Goal: Subscribe to service/newsletter

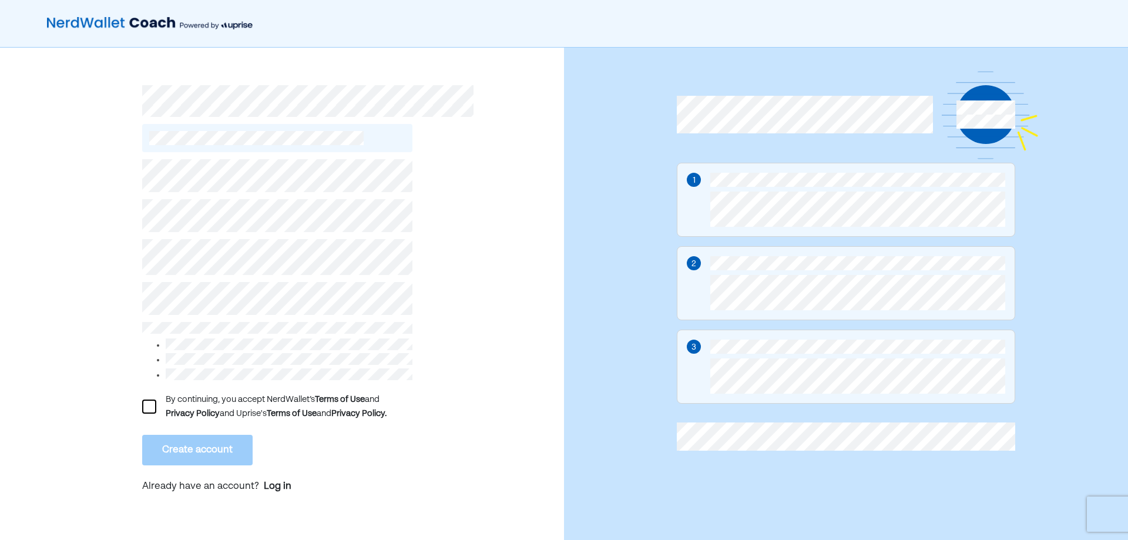
click at [148, 400] on div at bounding box center [149, 407] width 14 height 14
click at [183, 450] on button "Create account" at bounding box center [197, 450] width 110 height 31
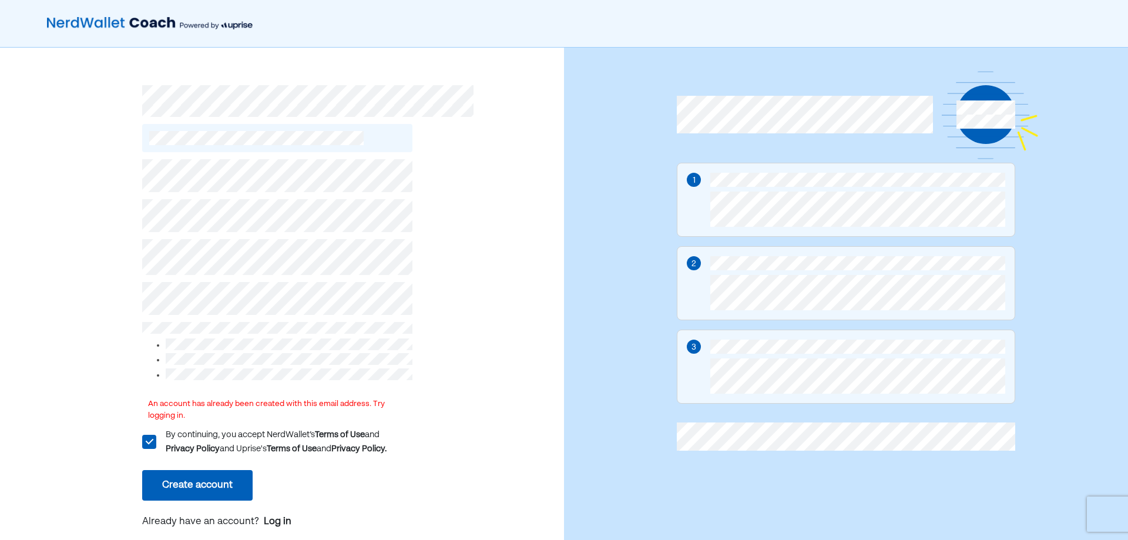
click at [82, 302] on div "An account has already been created with this email address. Try logging in. L …" at bounding box center [282, 300] width 564 height 504
click at [279, 519] on div "Log in" at bounding box center [278, 522] width 28 height 14
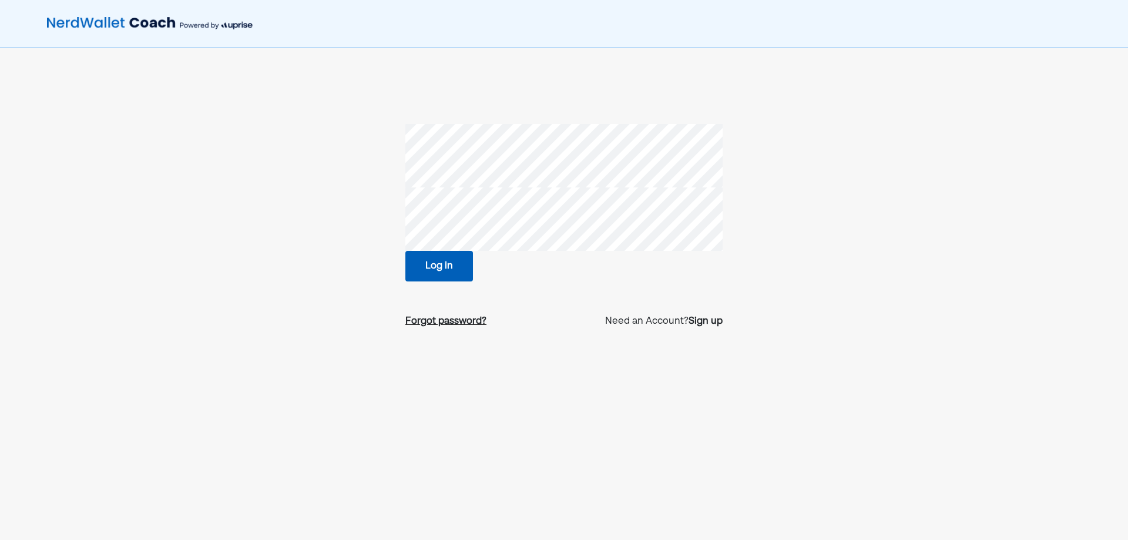
click at [447, 317] on div "Forgot password?" at bounding box center [445, 321] width 81 height 14
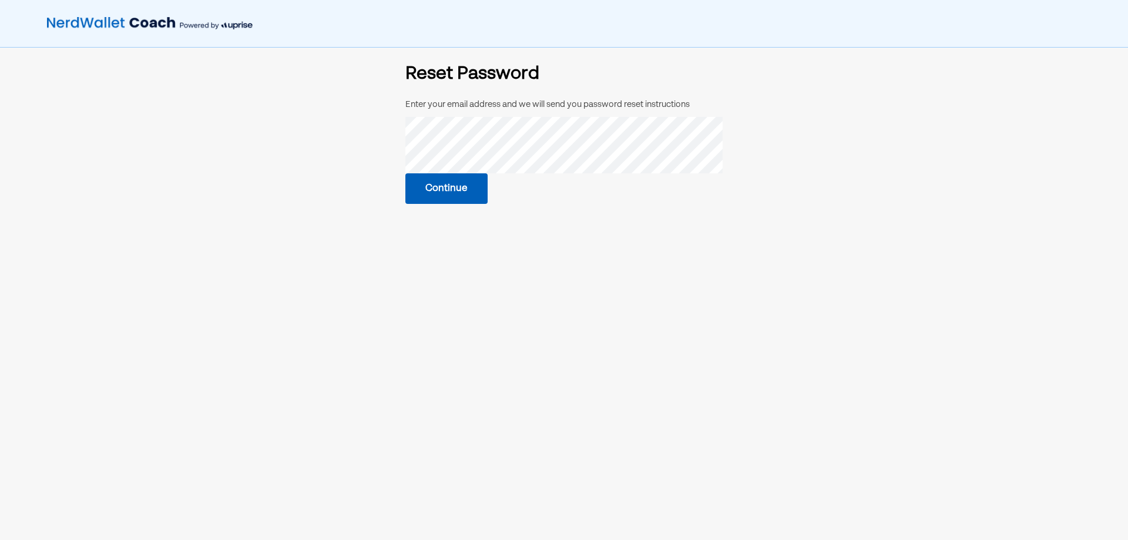
click at [425, 193] on button "Continue" at bounding box center [446, 188] width 82 height 31
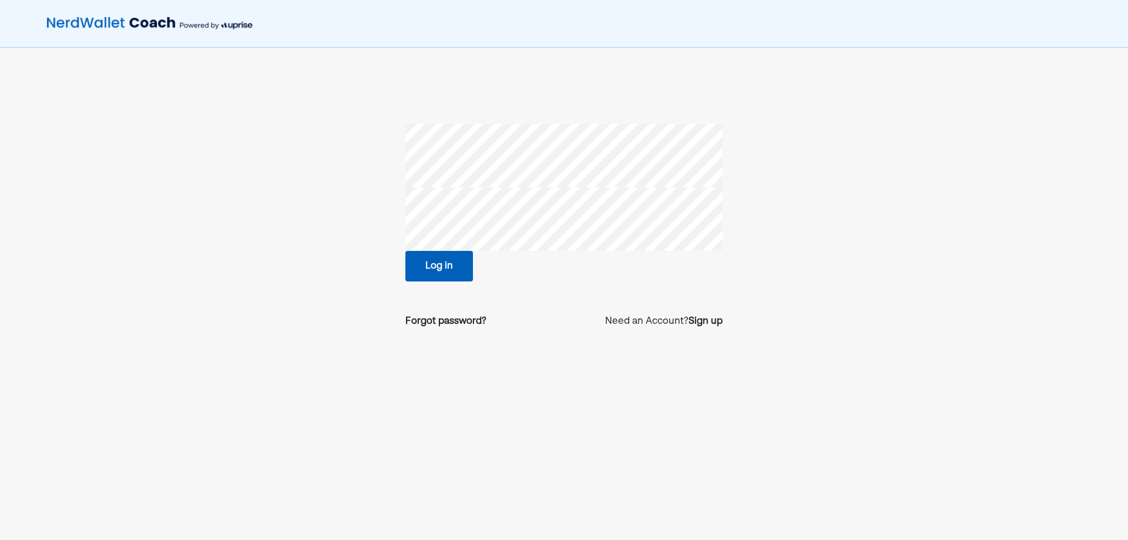
click at [447, 265] on button "Log in" at bounding box center [439, 266] width 68 height 31
click at [226, 183] on section "Log in Forgot password? Need an Account? Sign up" at bounding box center [563, 231] width 761 height 214
click at [413, 264] on button "Log in" at bounding box center [439, 266] width 68 height 31
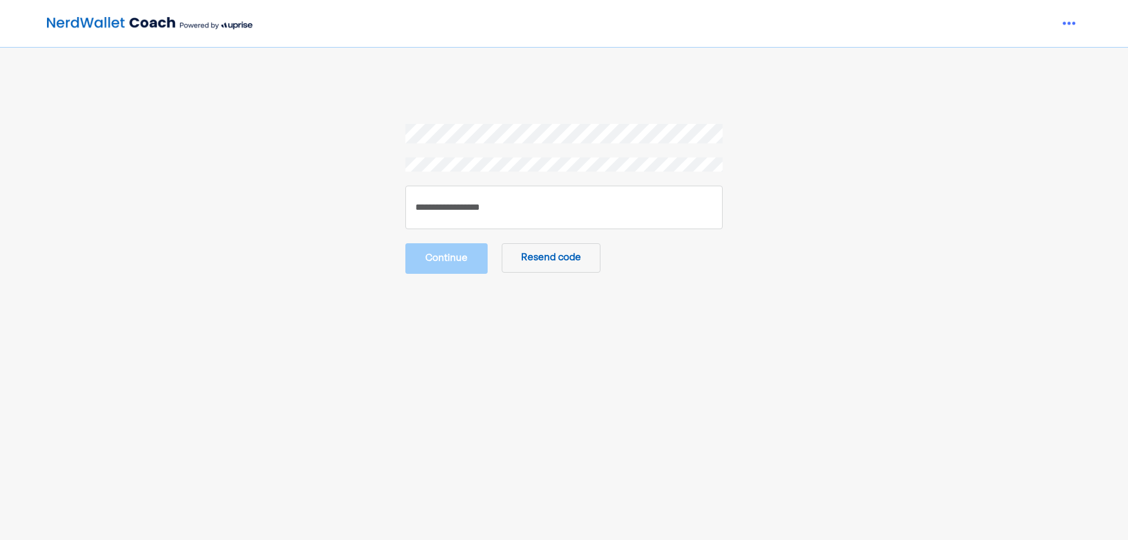
click at [475, 233] on div "Continue Resend code" at bounding box center [563, 199] width 317 height 150
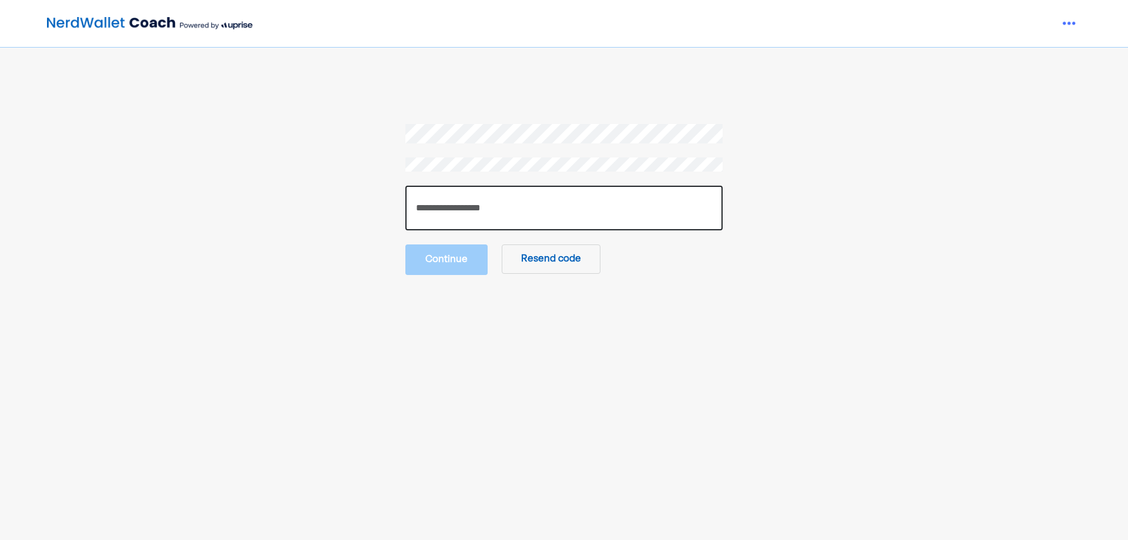
drag, startPoint x: 477, startPoint y: 217, endPoint x: 464, endPoint y: 211, distance: 14.5
click at [476, 217] on input "number" at bounding box center [563, 208] width 317 height 45
click at [488, 202] on input "number" at bounding box center [563, 208] width 317 height 45
paste input "******"
type input "******"
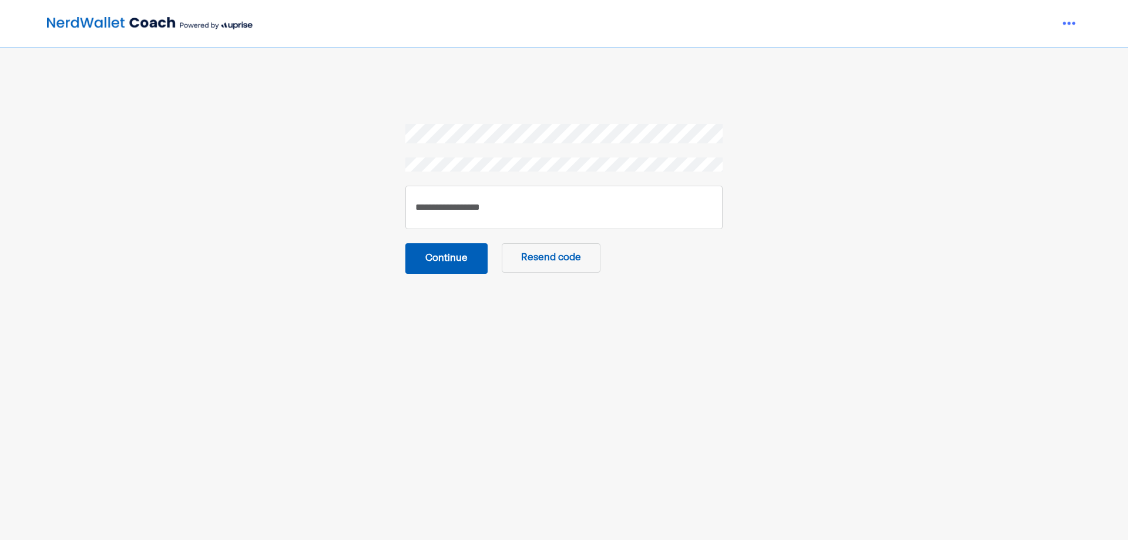
click at [457, 263] on button "Continue" at bounding box center [446, 258] width 82 height 31
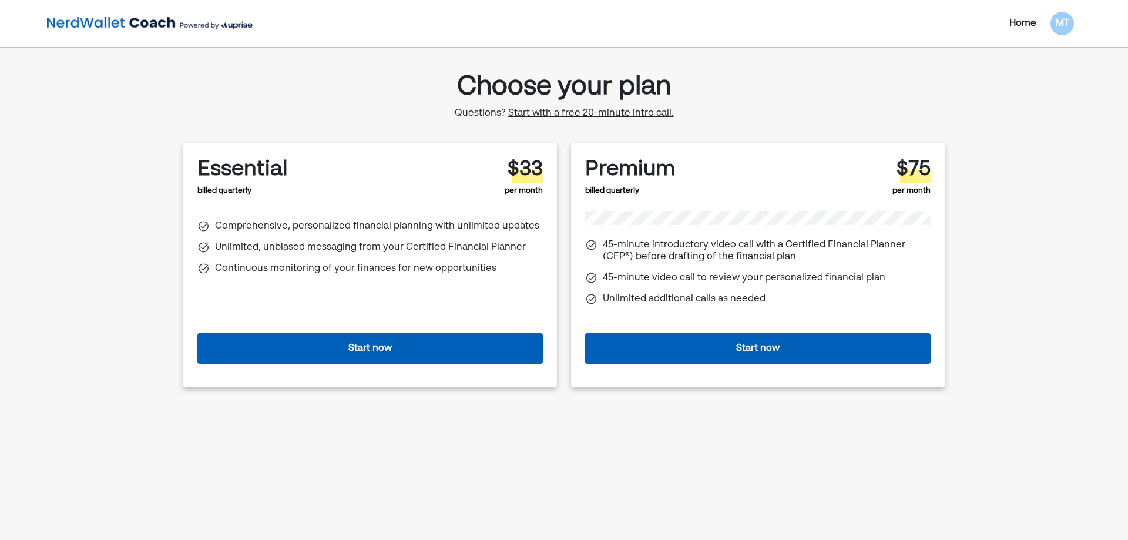
click at [352, 343] on button "Start now" at bounding box center [369, 348] width 345 height 31
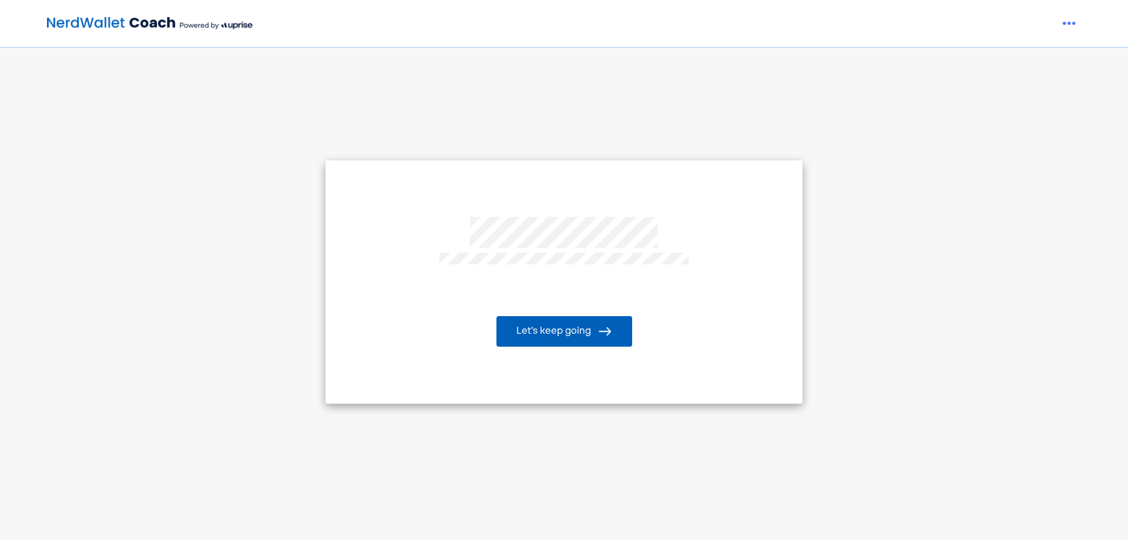
click at [586, 341] on button "Let’s keep going" at bounding box center [564, 331] width 136 height 31
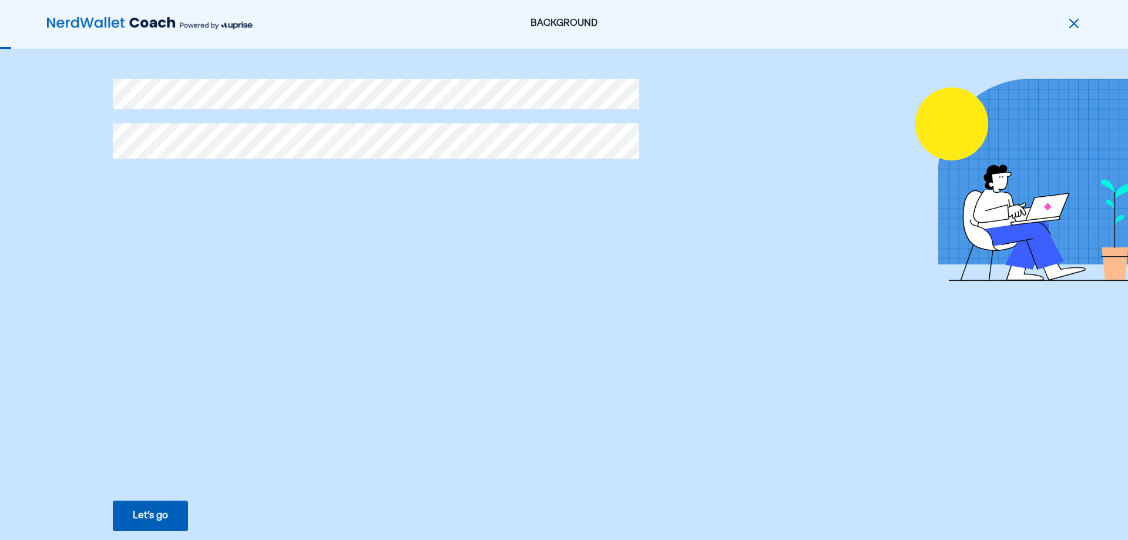
click at [137, 514] on div "Let’s go" at bounding box center [150, 516] width 35 height 14
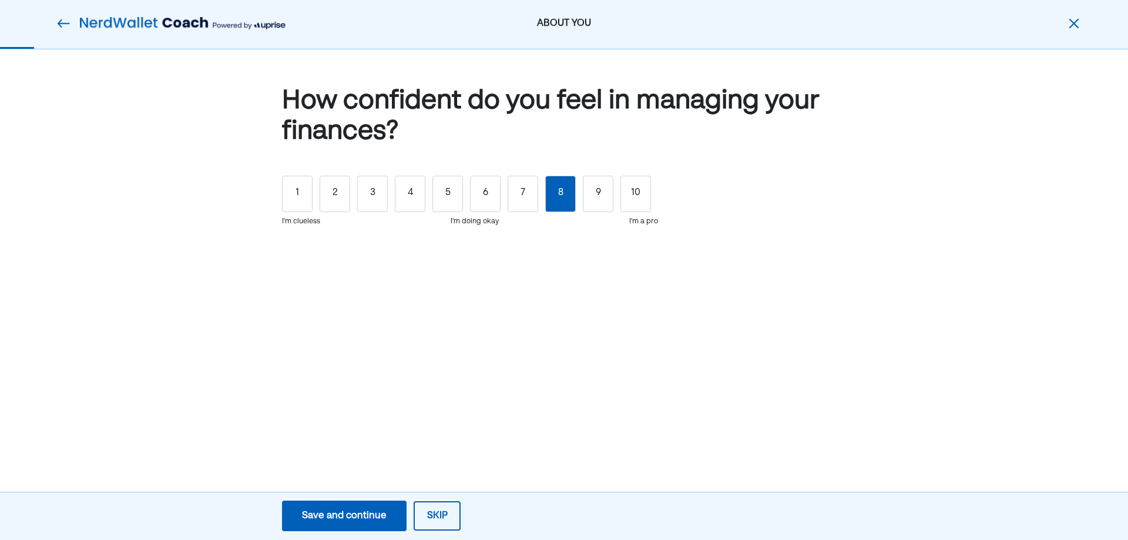
click at [551, 201] on div "8" at bounding box center [560, 194] width 31 height 36
click at [353, 515] on div "Save and continue" at bounding box center [344, 516] width 85 height 14
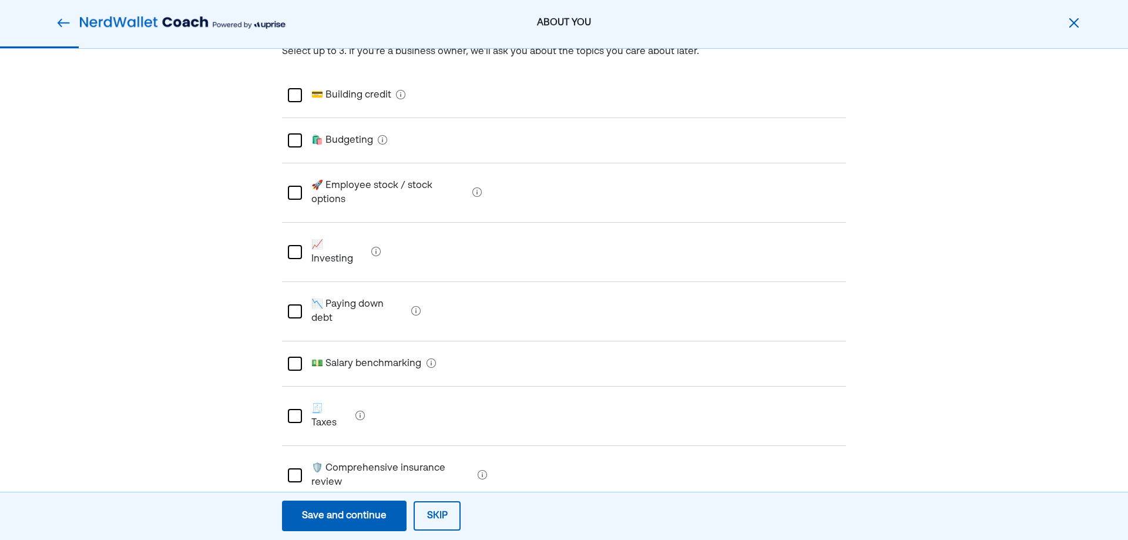
scroll to position [118, 0]
click at [294, 244] on div at bounding box center [295, 251] width 14 height 14
click at [296, 408] on div at bounding box center [295, 415] width 14 height 14
click at [291, 468] on div at bounding box center [295, 475] width 14 height 14
click at [293, 186] on div at bounding box center [295, 192] width 14 height 14
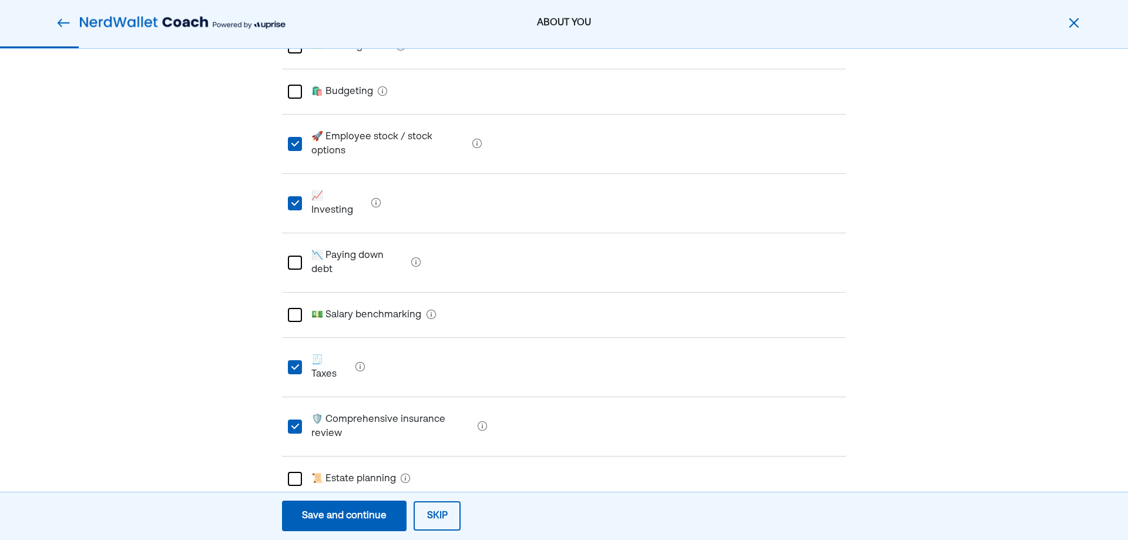
scroll to position [176, 0]
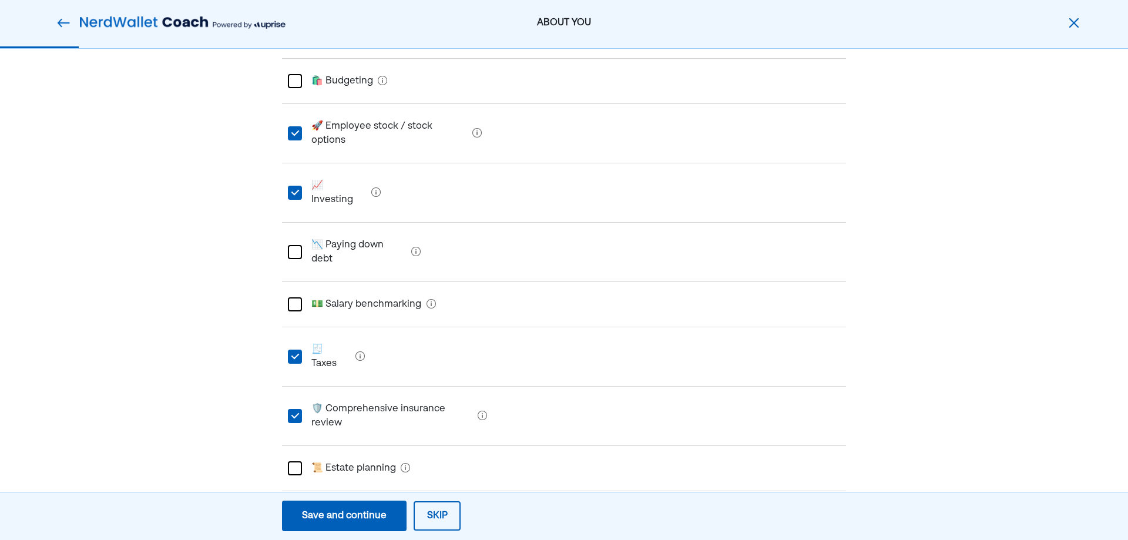
click at [364, 505] on button "Save and continue Save Save and continue" at bounding box center [344, 516] width 125 height 31
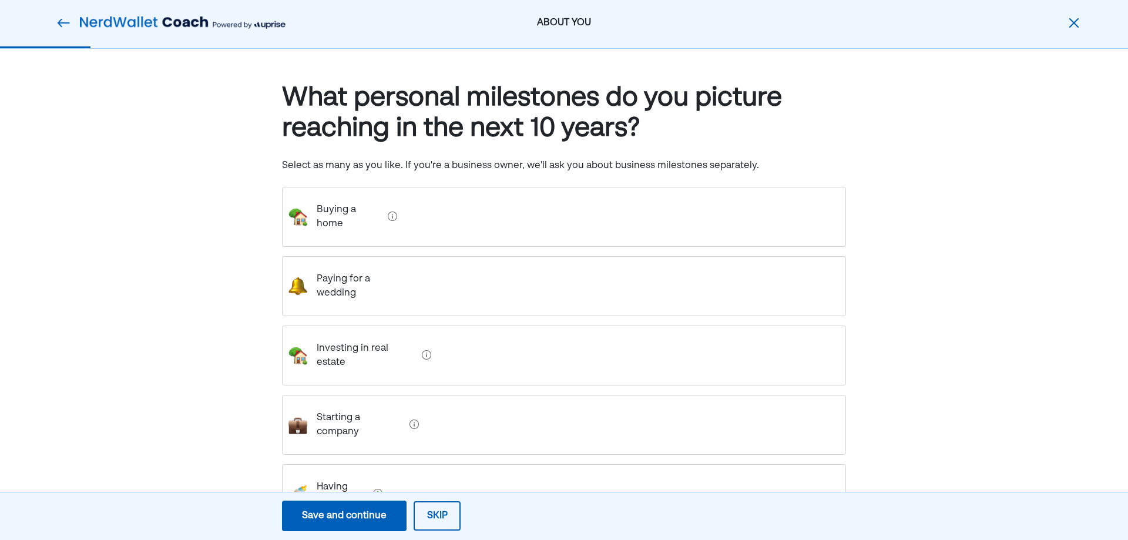
scroll to position [0, 0]
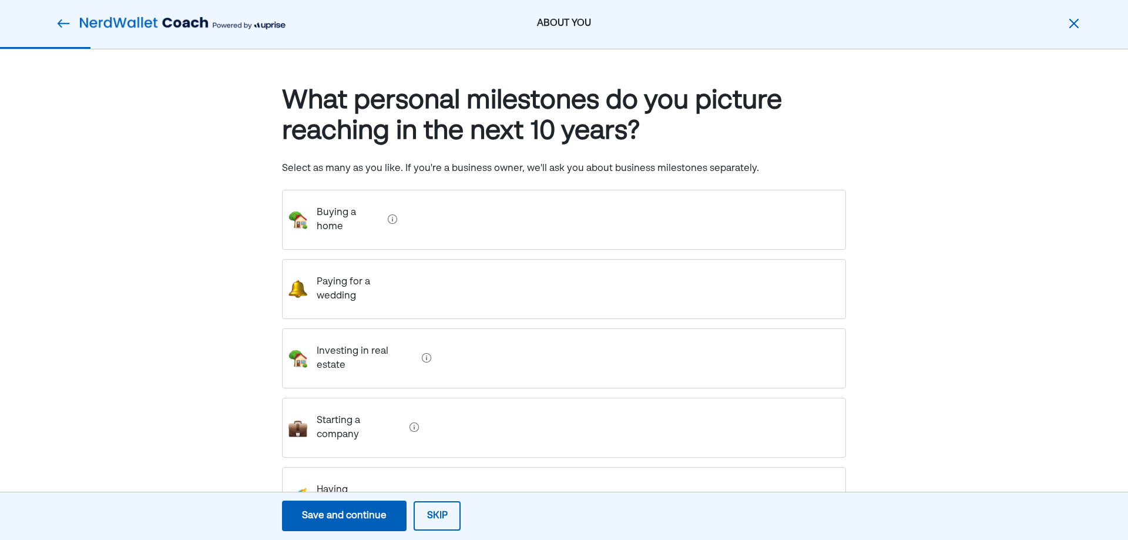
click at [390, 335] on estate "Investing in real estate" at bounding box center [362, 358] width 110 height 47
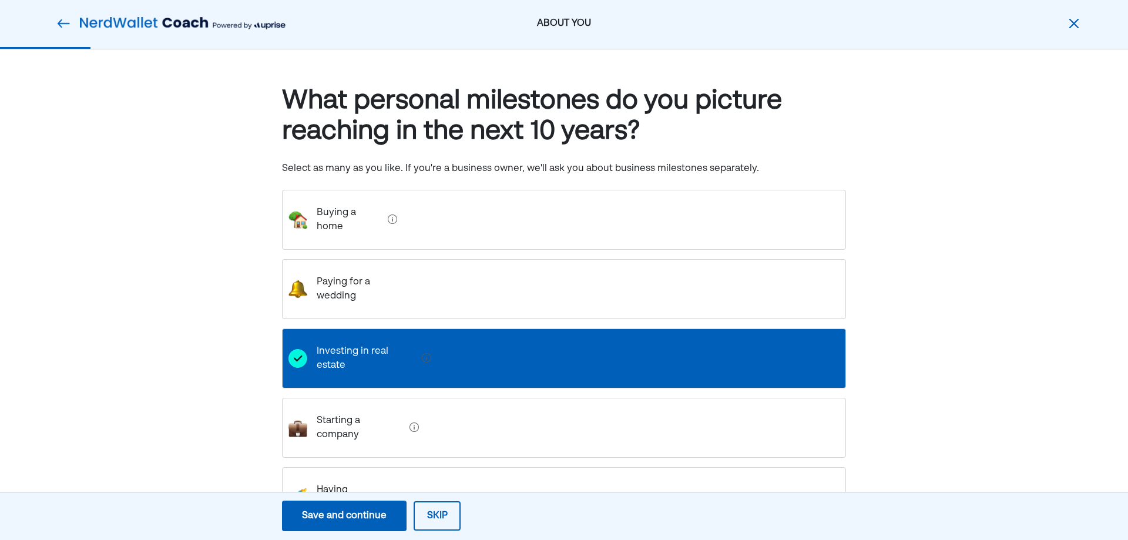
click at [385, 222] on div "Buying a home" at bounding box center [352, 219] width 90 height 47
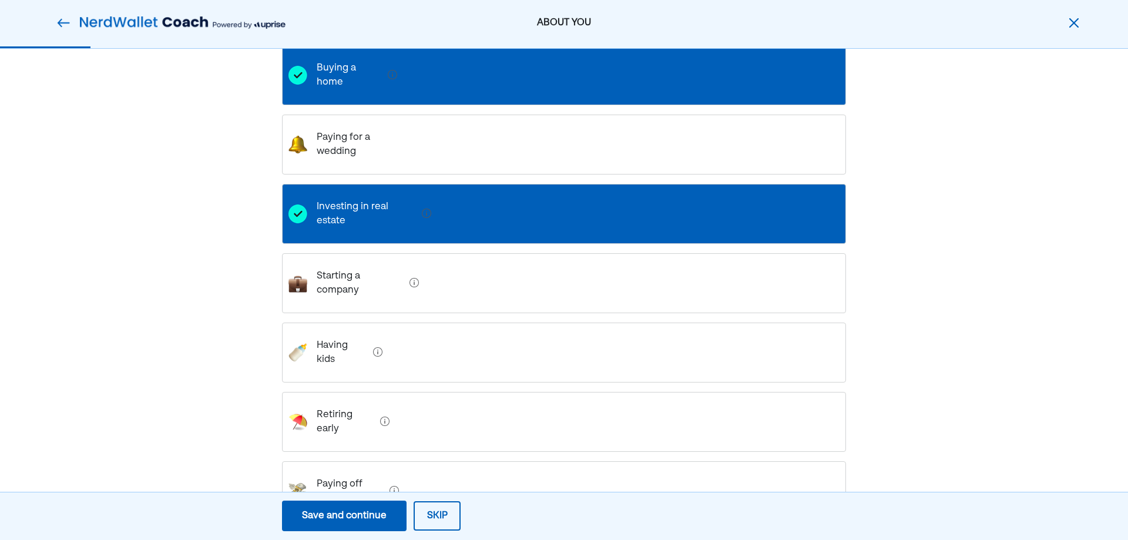
scroll to position [27, 0]
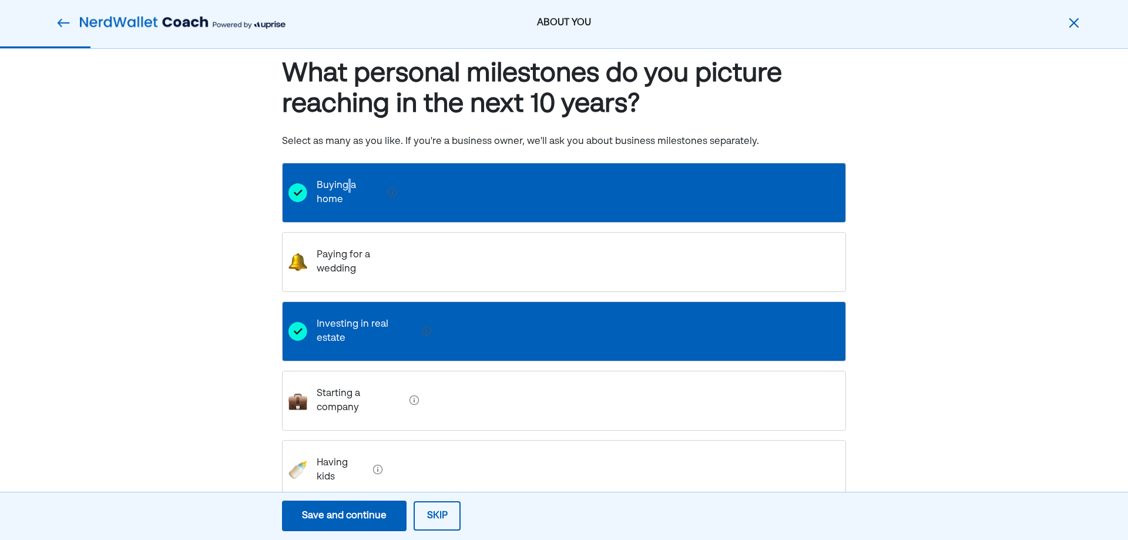
click at [349, 183] on home "Buying a home" at bounding box center [345, 192] width 76 height 47
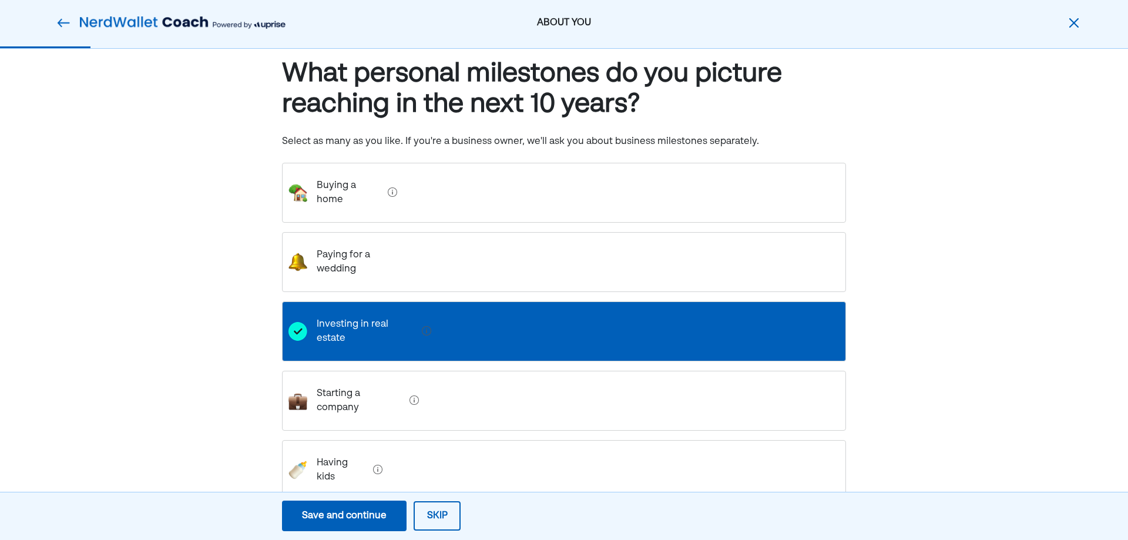
click at [233, 316] on div "What personal milestones do you picture reaching in the next 10 years? Select a…" at bounding box center [564, 389] width 1128 height 734
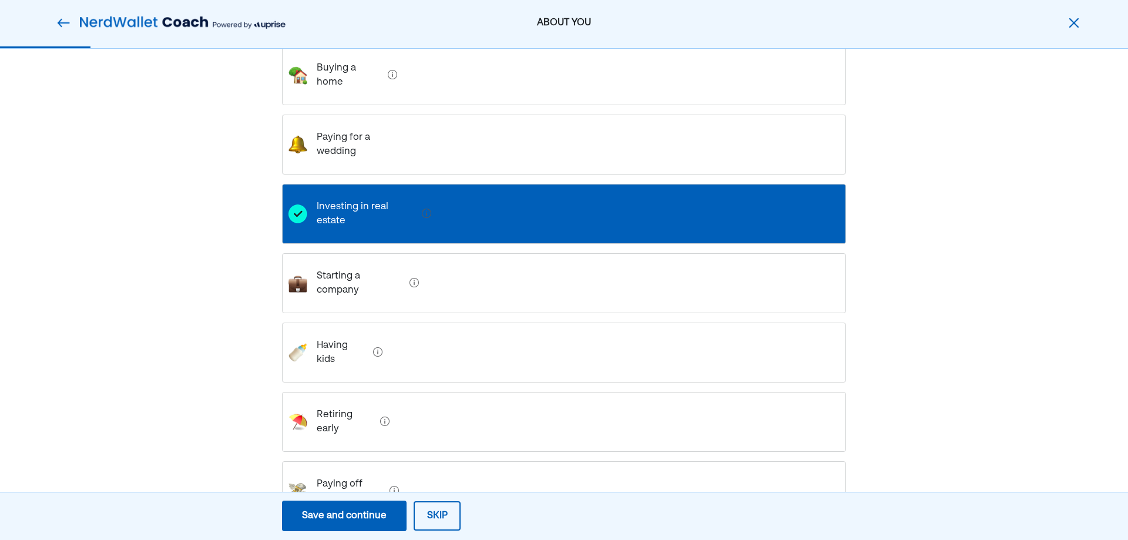
click at [334, 522] on div "Save and continue" at bounding box center [344, 516] width 85 height 14
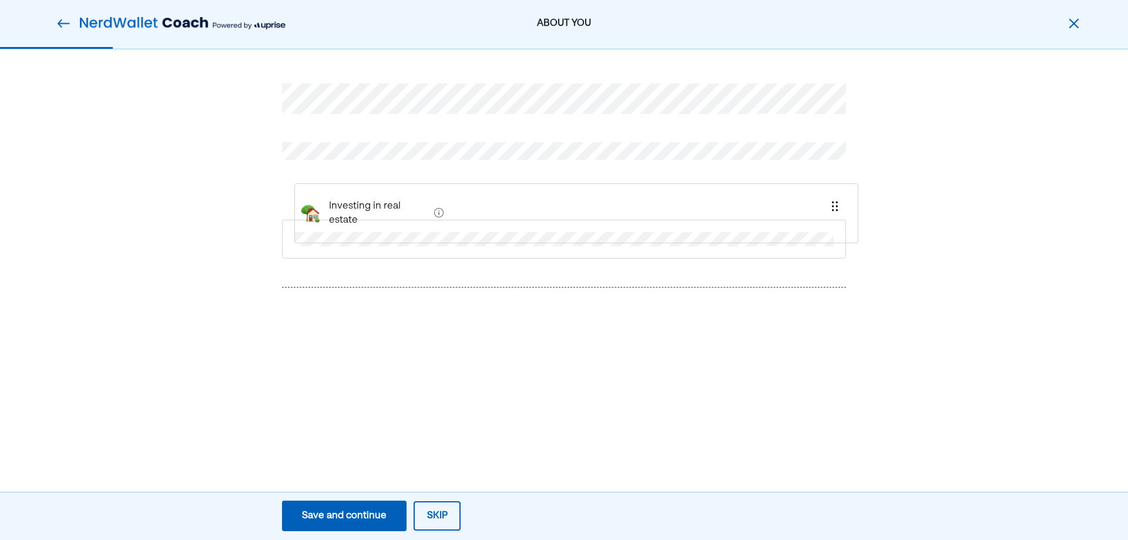
drag, startPoint x: 370, startPoint y: 297, endPoint x: 383, endPoint y: 186, distance: 112.5
click at [383, 186] on div "Investing in real estate" at bounding box center [564, 215] width 564 height 320
click at [828, 194] on img at bounding box center [823, 199] width 12 height 12
click at [823, 193] on img at bounding box center [823, 199] width 12 height 12
click at [387, 253] on div at bounding box center [563, 258] width 545 height 20
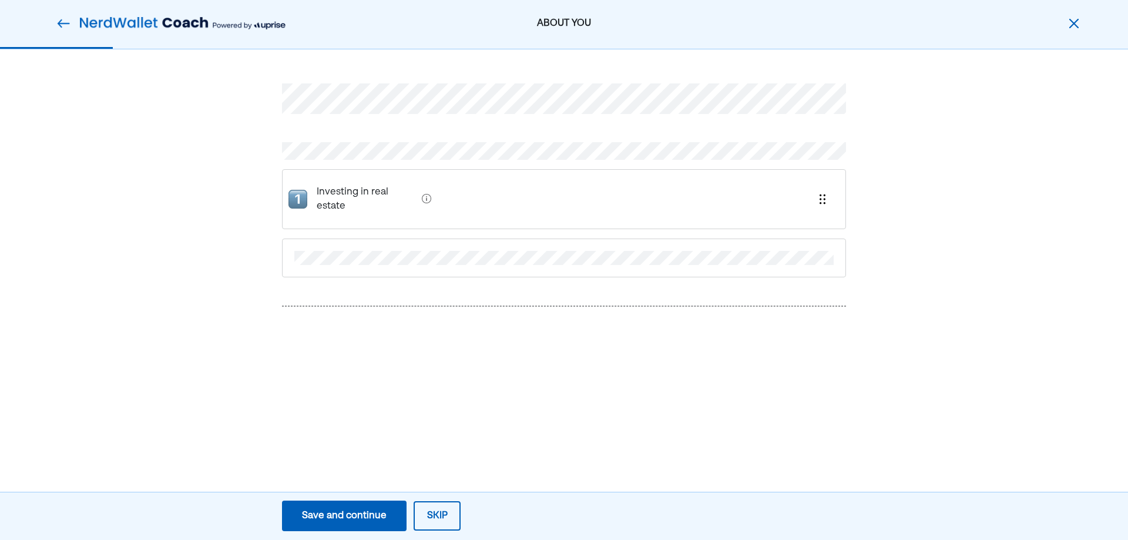
click at [363, 510] on div "Save and continue" at bounding box center [344, 516] width 85 height 14
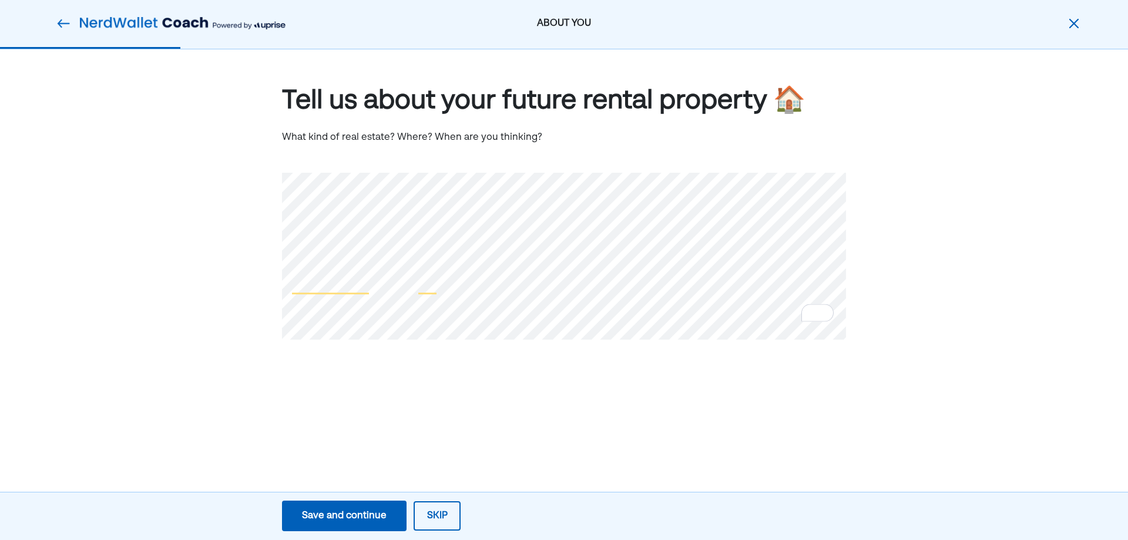
click at [348, 499] on div "Save and continue Save Save and continue Skip" at bounding box center [371, 516] width 743 height 42
click at [344, 514] on div "Save and continue" at bounding box center [344, 516] width 85 height 14
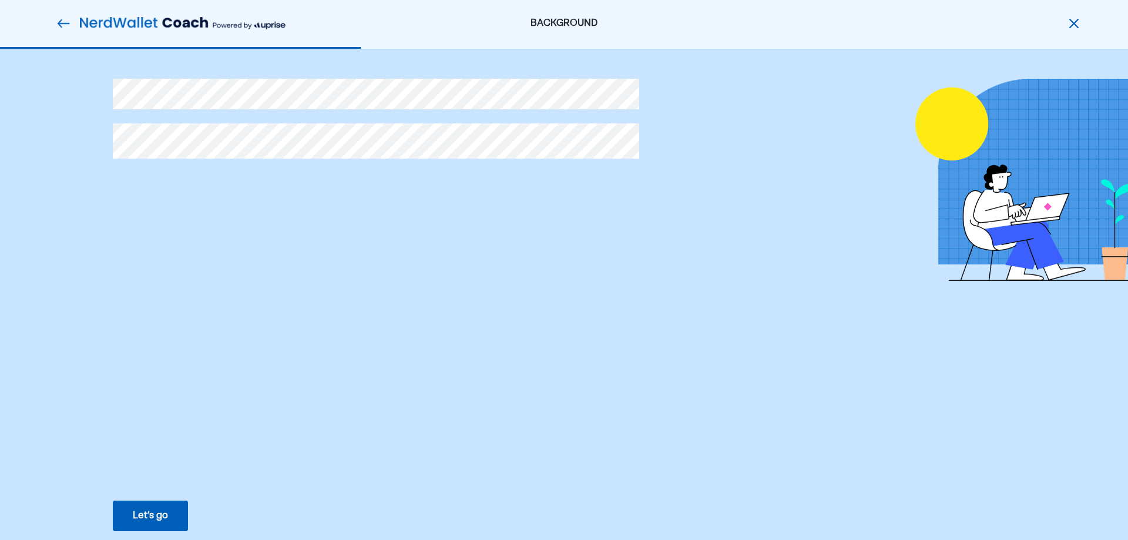
click at [168, 514] on button "Let’s go Save Let’s go" at bounding box center [150, 516] width 75 height 31
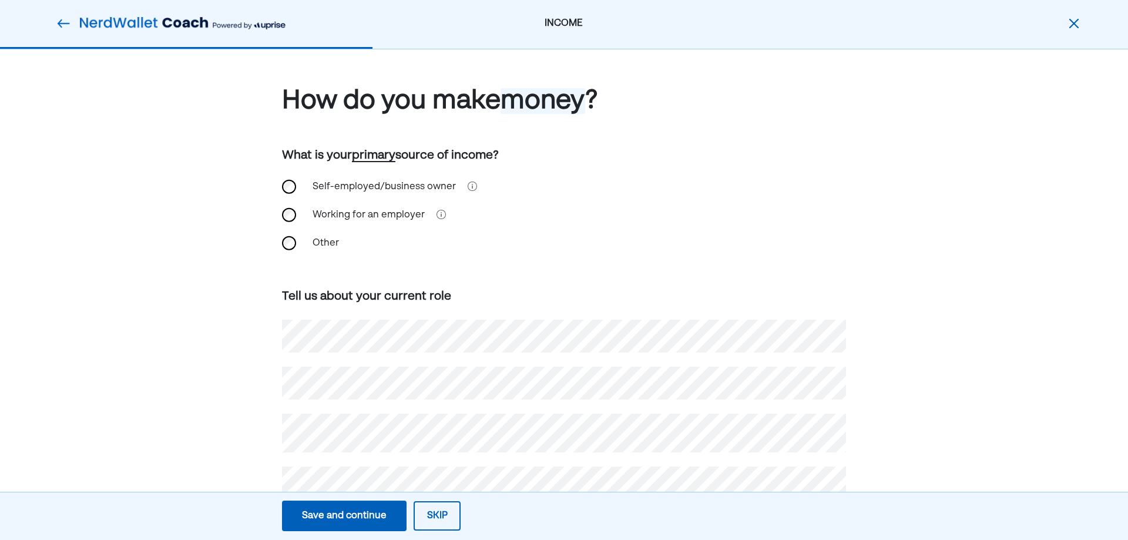
scroll to position [42, 0]
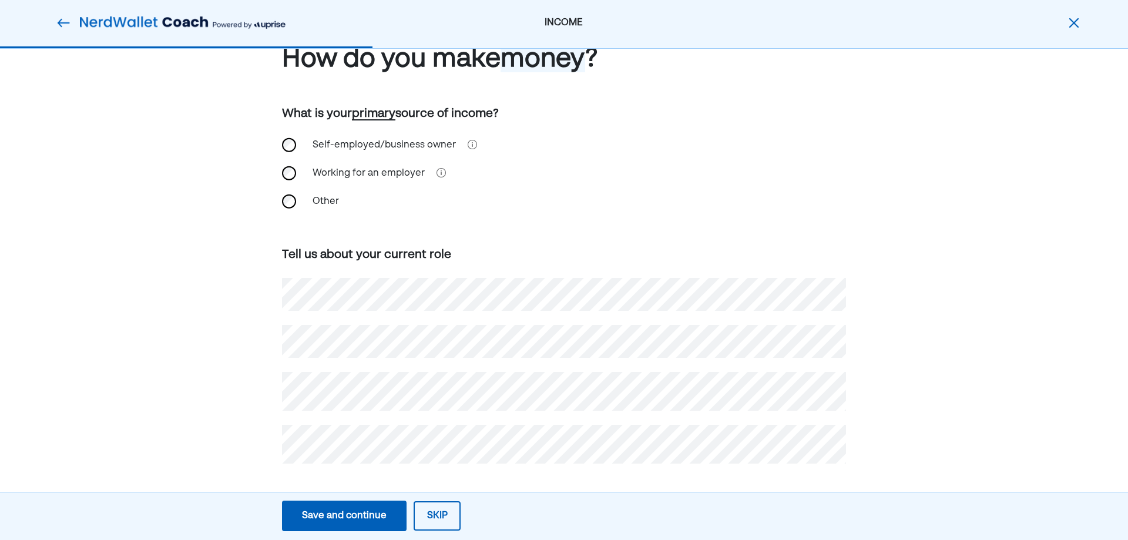
click at [337, 518] on div "Save and continue" at bounding box center [344, 516] width 85 height 14
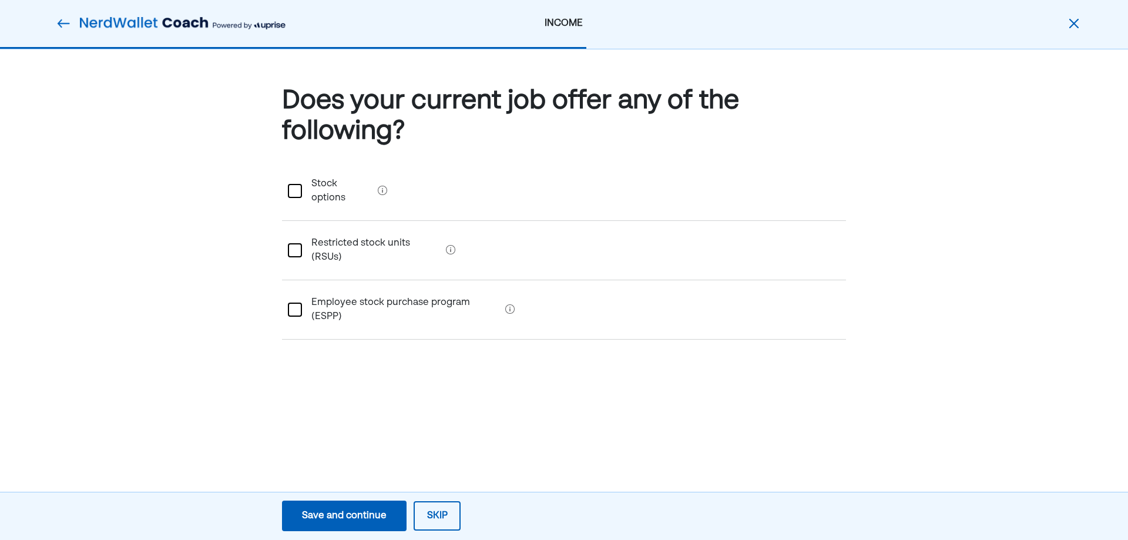
scroll to position [0, 0]
click at [294, 184] on div at bounding box center [295, 191] width 14 height 14
click at [301, 184] on div "L" at bounding box center [295, 191] width 14 height 14
click at [334, 511] on div "Save and continue" at bounding box center [344, 516] width 85 height 14
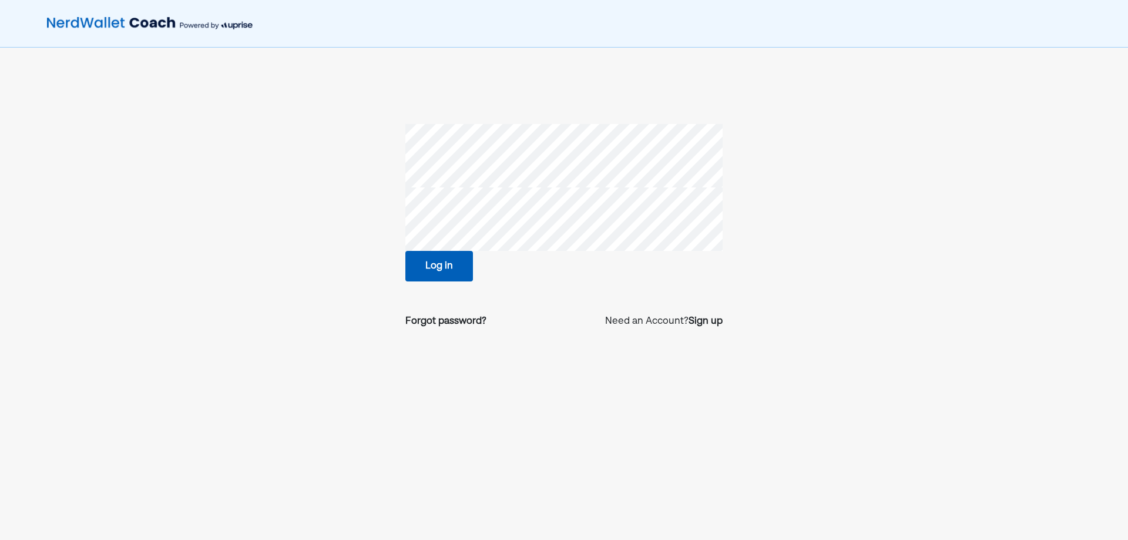
click at [461, 266] on button "Log in" at bounding box center [439, 266] width 68 height 31
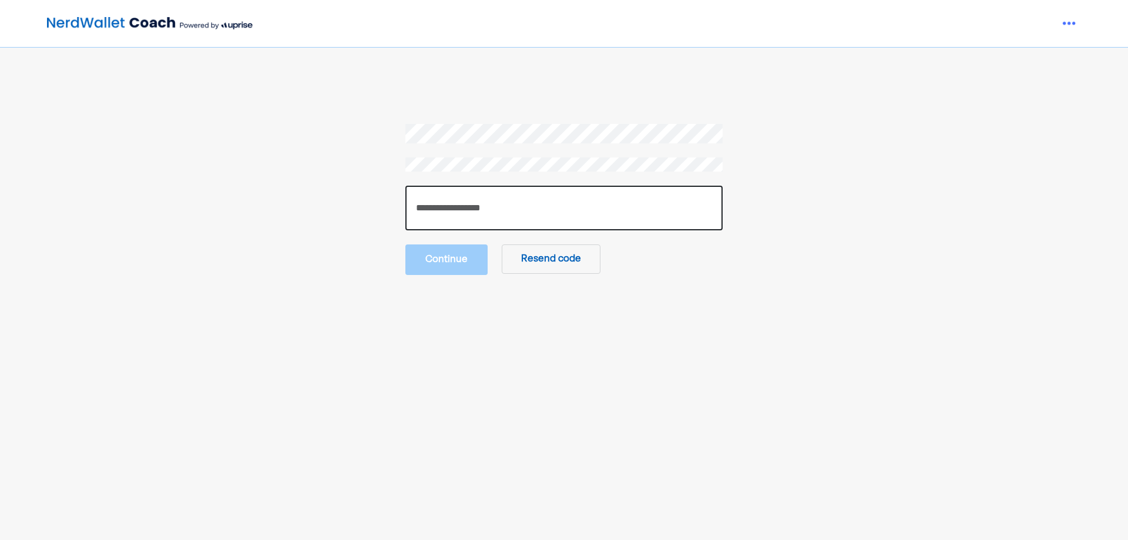
click at [499, 223] on input "number" at bounding box center [563, 208] width 317 height 45
click at [465, 229] on input "number" at bounding box center [563, 208] width 317 height 45
click at [471, 220] on input "number" at bounding box center [563, 208] width 317 height 45
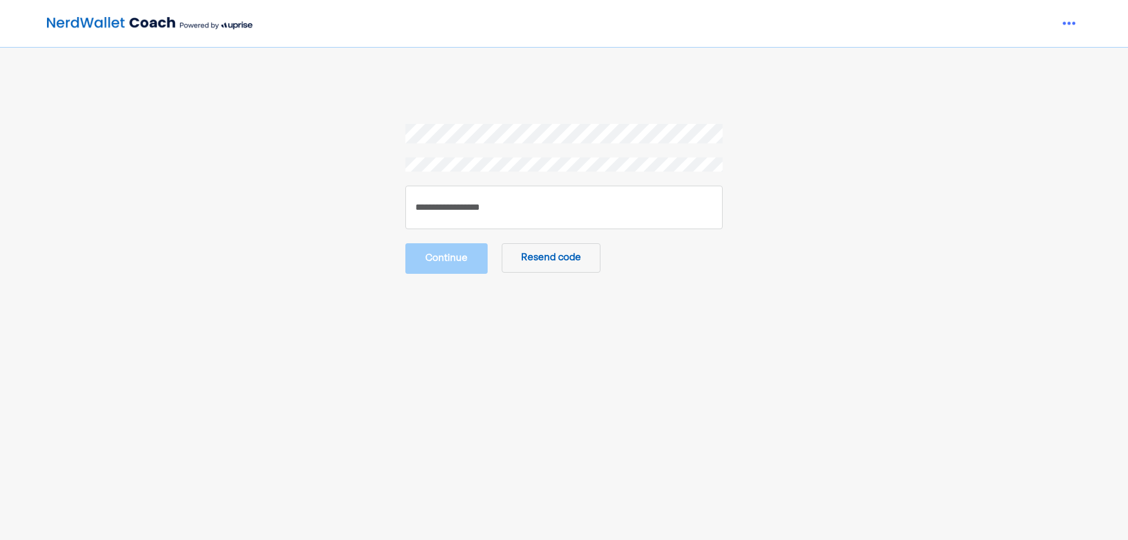
click at [532, 266] on button "Resend code" at bounding box center [551, 257] width 99 height 29
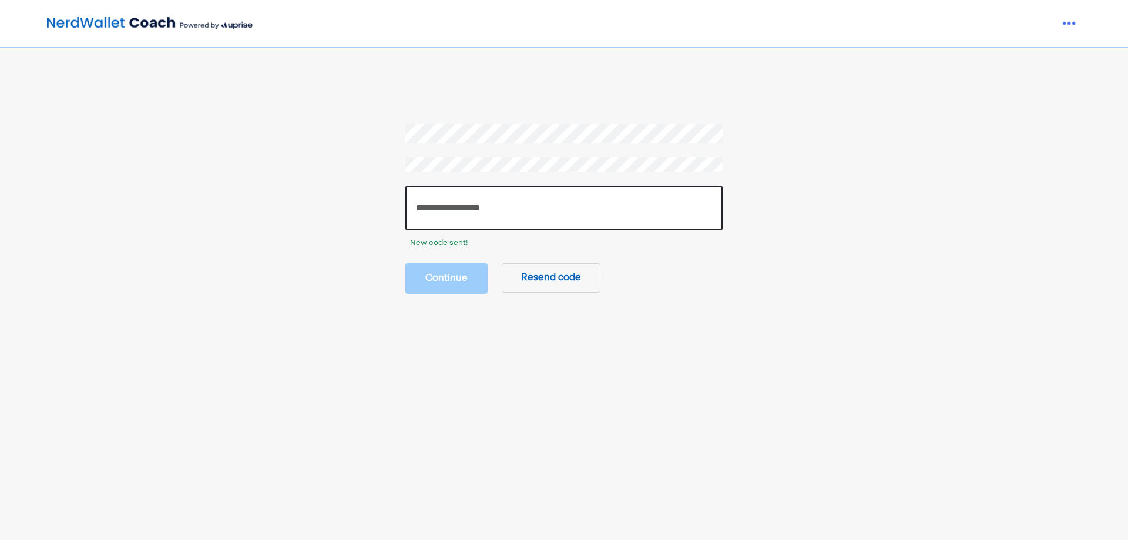
click at [452, 209] on input "number" at bounding box center [563, 208] width 317 height 45
paste input "******"
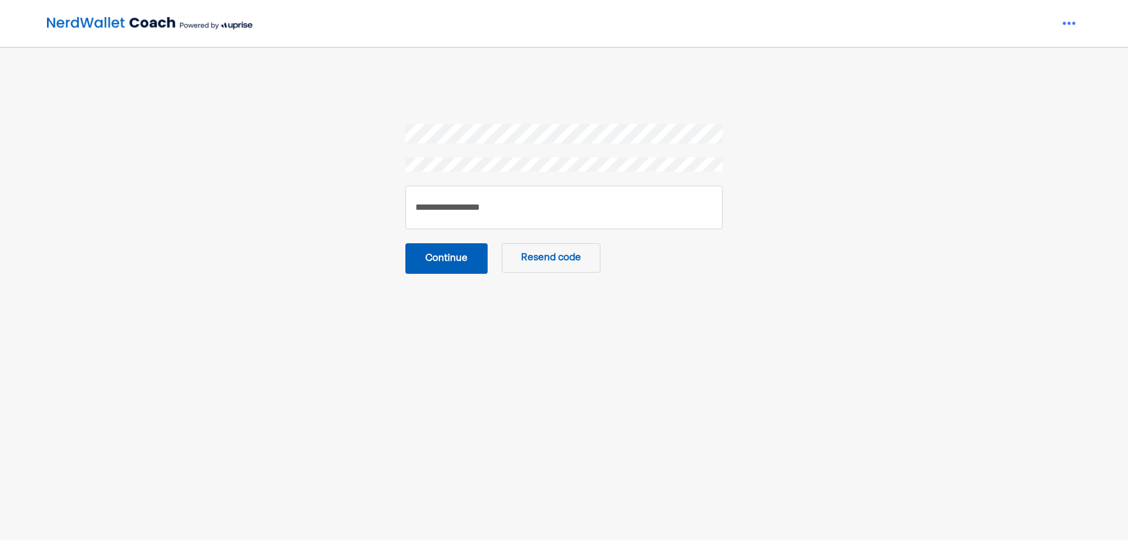
click at [452, 253] on button "Continue" at bounding box center [446, 258] width 82 height 31
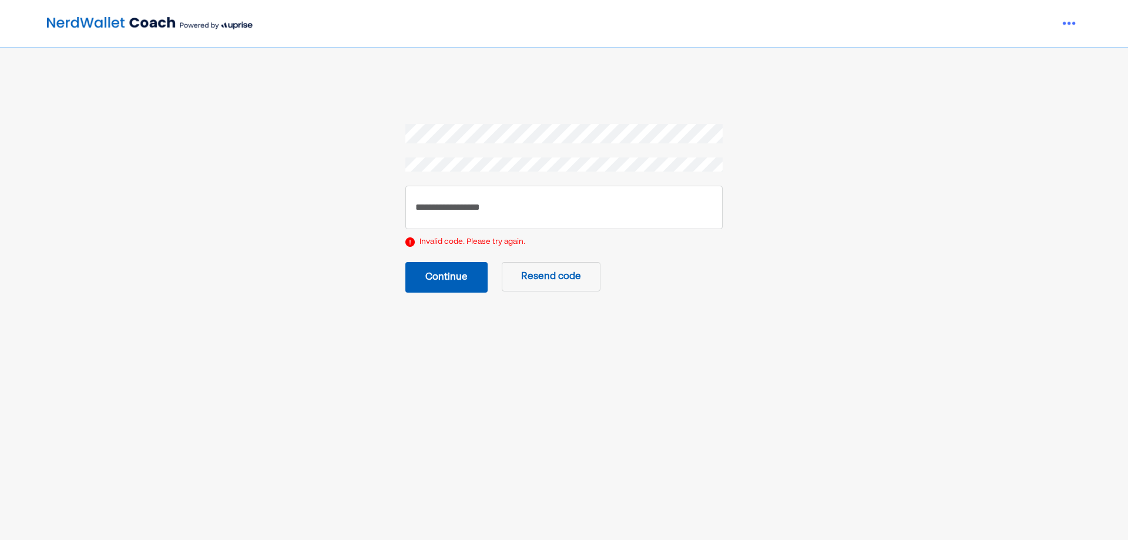
click at [461, 272] on button "Continue" at bounding box center [446, 277] width 82 height 31
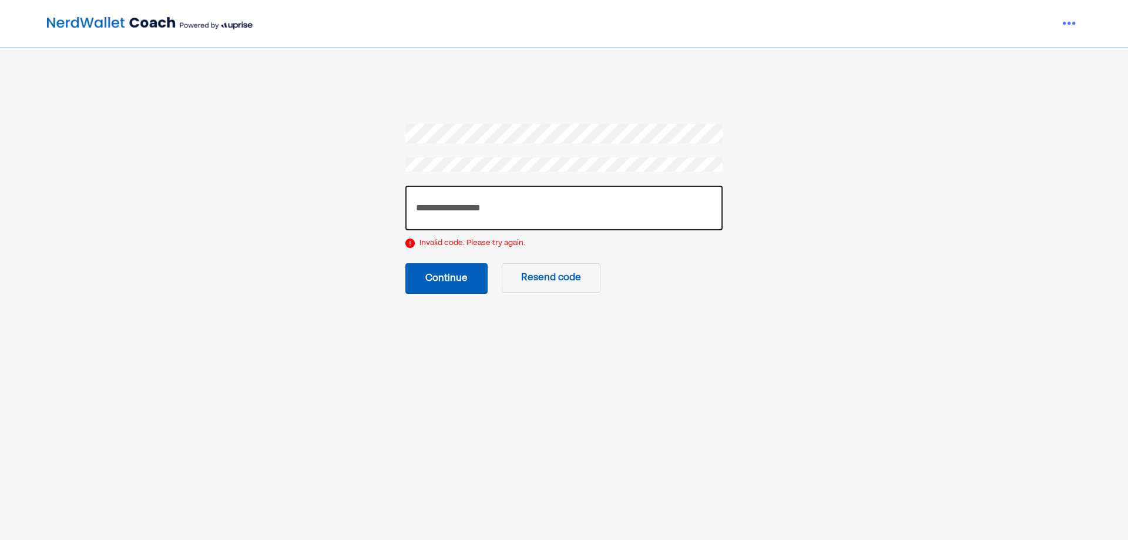
drag, startPoint x: 458, startPoint y: 206, endPoint x: 380, endPoint y: 204, distance: 78.2
click at [380, 204] on section "****** Invalid code. Please try again. Continue Resend code" at bounding box center [563, 209] width 761 height 170
paste input "number"
type input "******"
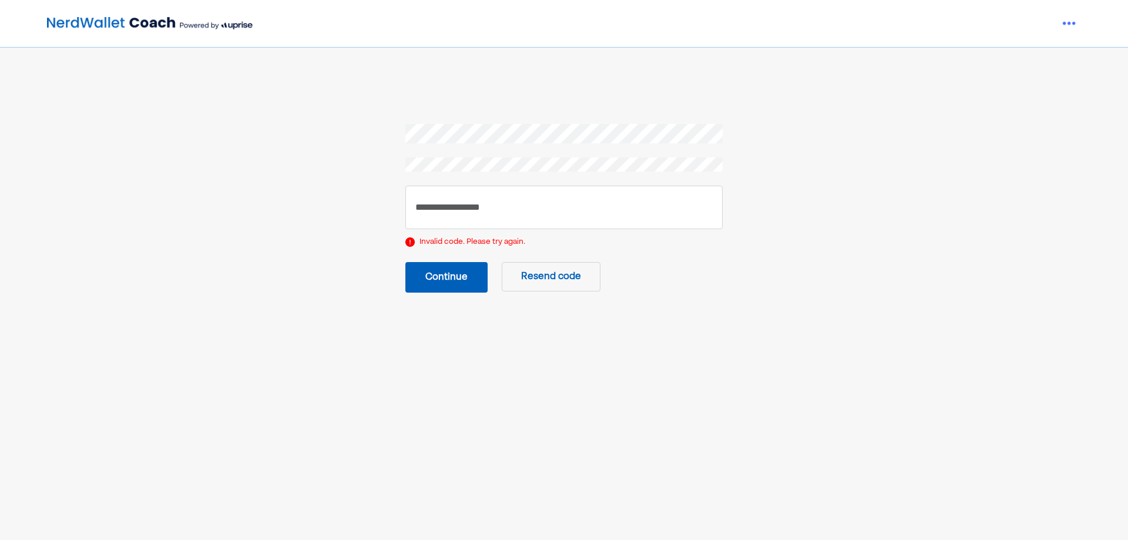
click at [438, 273] on button "Continue" at bounding box center [446, 277] width 82 height 31
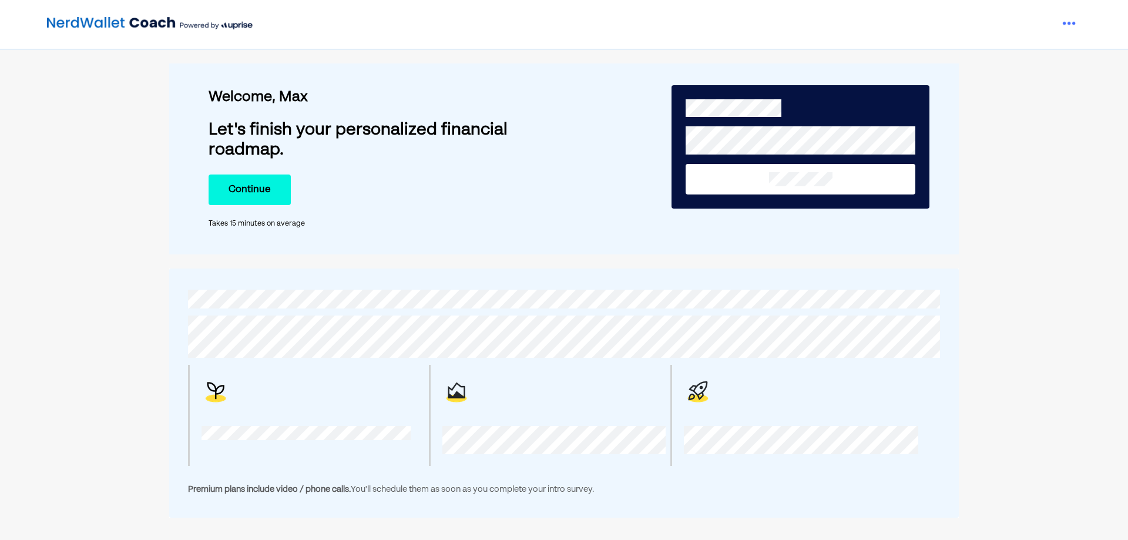
click at [260, 192] on button "Continue" at bounding box center [250, 190] width 82 height 31
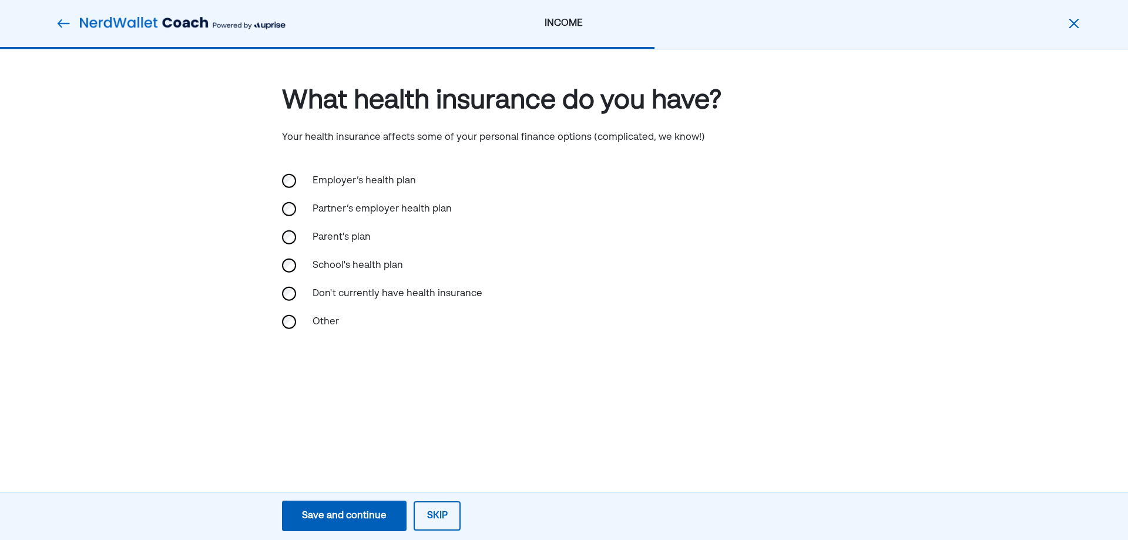
click at [281, 293] on div "What health insurance do you have? Your health insurance affects some of your p…" at bounding box center [564, 230] width 1128 height 363
click at [297, 297] on div "Don't currently have health insurance" at bounding box center [564, 294] width 564 height 28
drag, startPoint x: 491, startPoint y: 384, endPoint x: 718, endPoint y: 384, distance: 227.4
click at [754, 390] on div "What health insurance do you have? Your health insurance affects some of your p…" at bounding box center [564, 254] width 1128 height 410
click at [344, 507] on button "Save and continue Save Save and continue" at bounding box center [344, 516] width 125 height 31
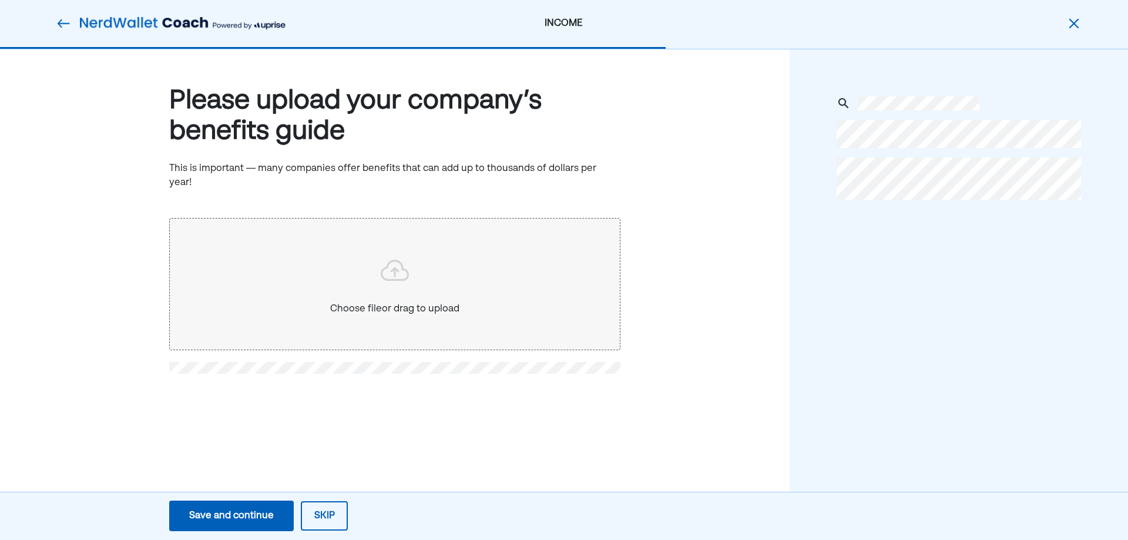
click at [337, 525] on button "Skip" at bounding box center [324, 515] width 47 height 29
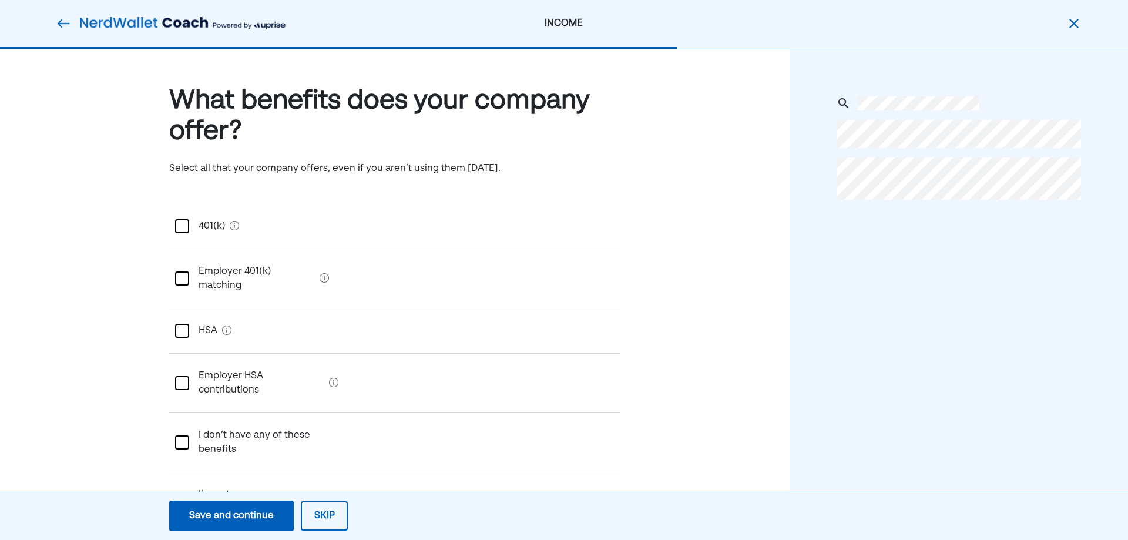
scroll to position [6, 0]
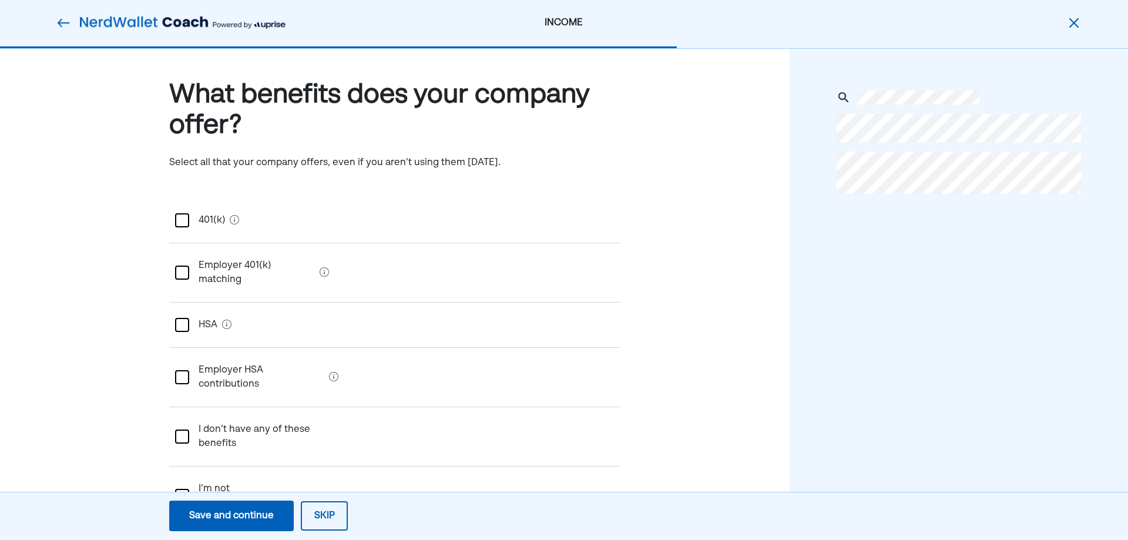
click at [180, 269] on div at bounding box center [182, 273] width 14 height 14
click at [265, 519] on div "Save and continue" at bounding box center [231, 516] width 85 height 14
